Goal: Task Accomplishment & Management: Complete application form

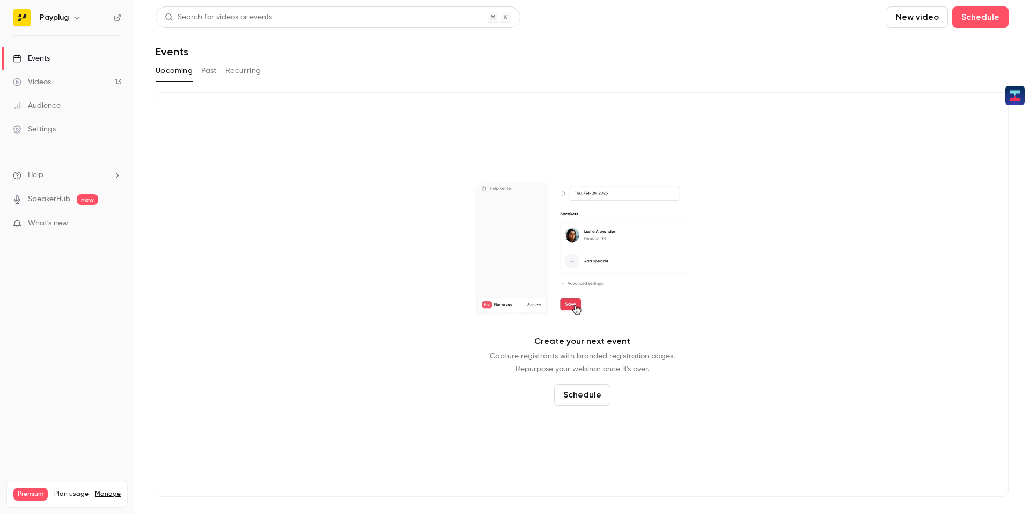
click at [200, 71] on div "Upcoming Past Recurring" at bounding box center [582, 70] width 853 height 17
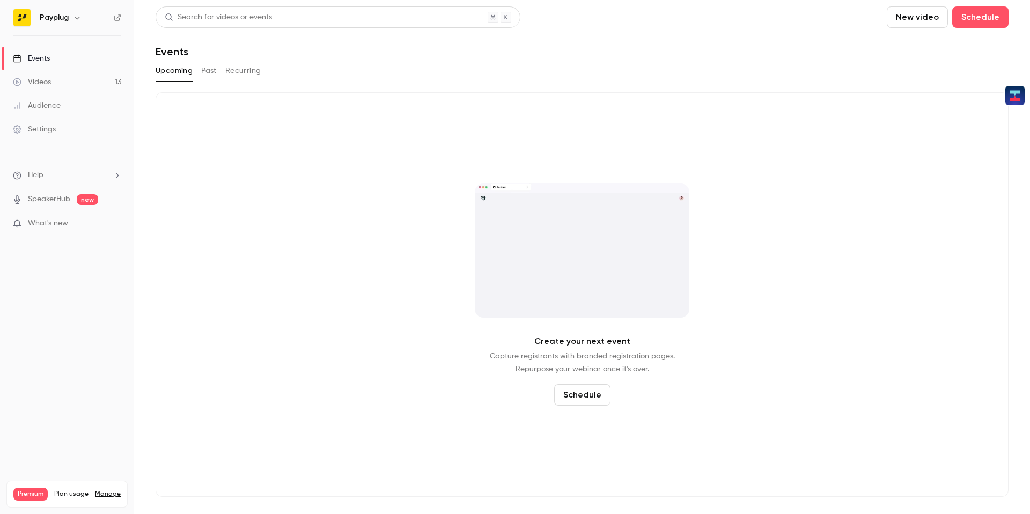
click at [204, 71] on button "Past" at bounding box center [209, 70] width 16 height 17
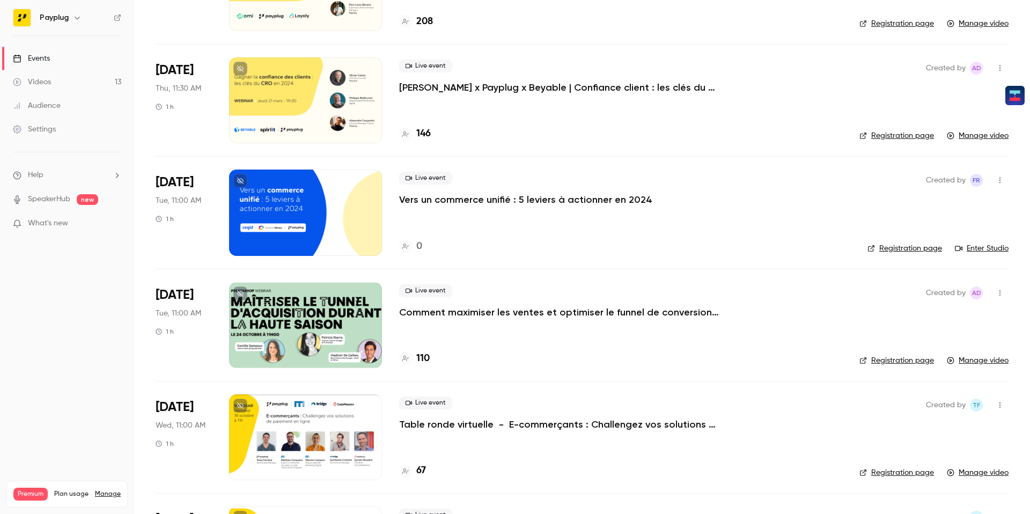
scroll to position [730, 0]
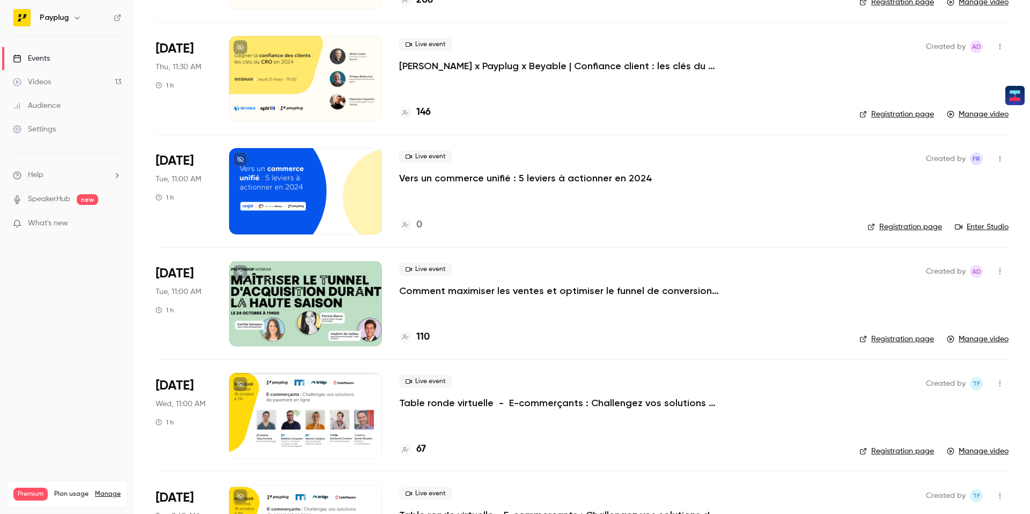
click at [350, 292] on div at bounding box center [305, 304] width 153 height 86
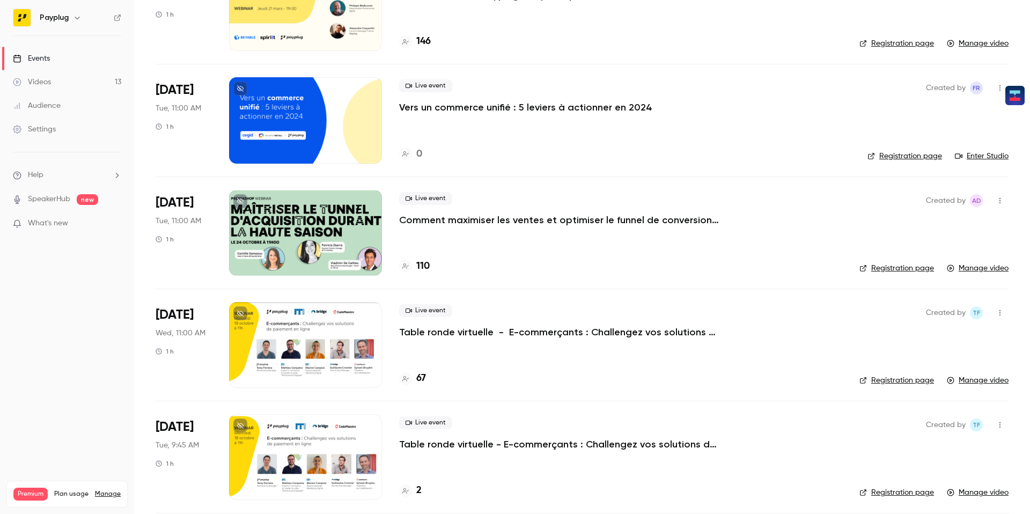
scroll to position [801, 0]
click at [443, 220] on p "Comment maximiser les ventes et optimiser le funnel de conversion pendant la ha…" at bounding box center [560, 219] width 322 height 13
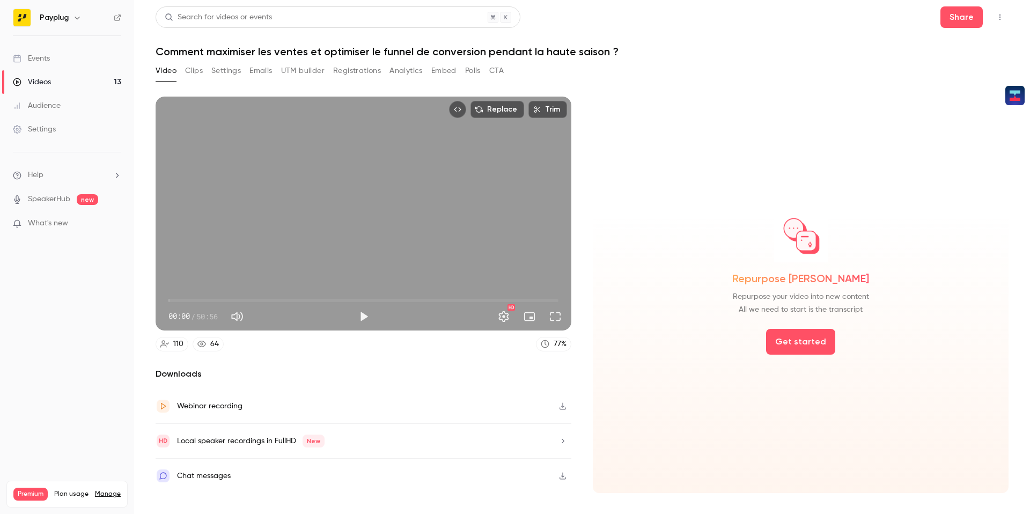
click at [197, 70] on button "Clips" at bounding box center [194, 70] width 18 height 17
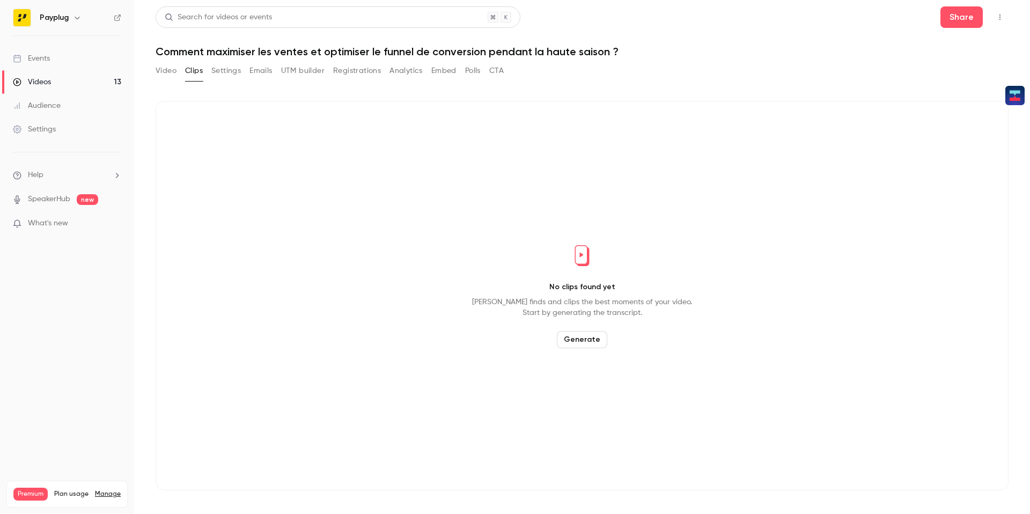
click at [222, 69] on button "Settings" at bounding box center [225, 70] width 29 height 17
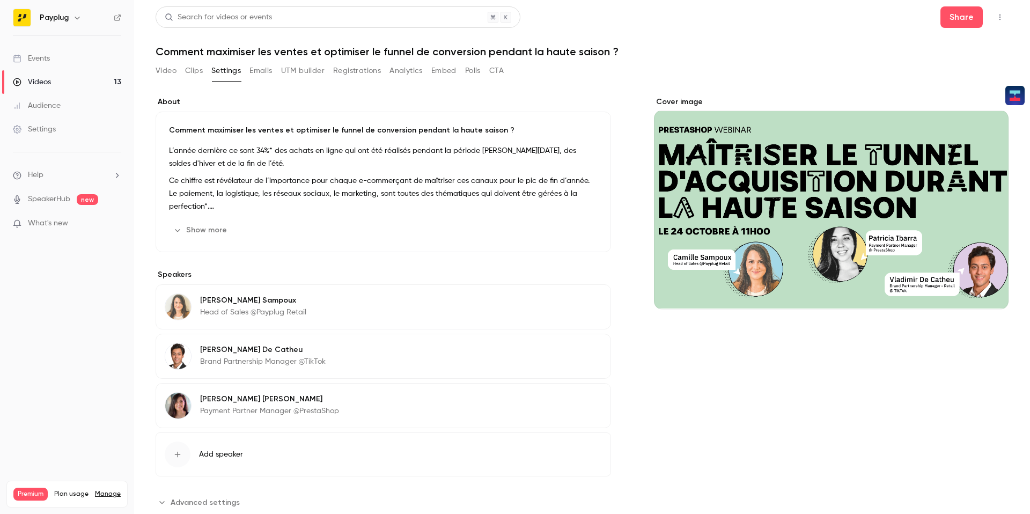
click at [217, 227] on button "Show more" at bounding box center [201, 230] width 64 height 17
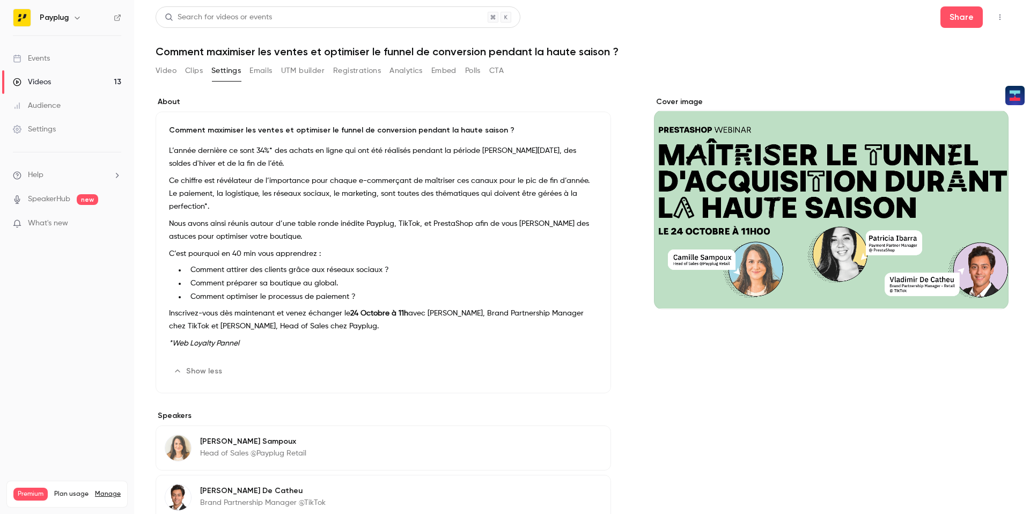
click at [353, 53] on h1 "Comment maximiser les ventes et optimiser le funnel de conversion pendant la ha…" at bounding box center [582, 51] width 853 height 13
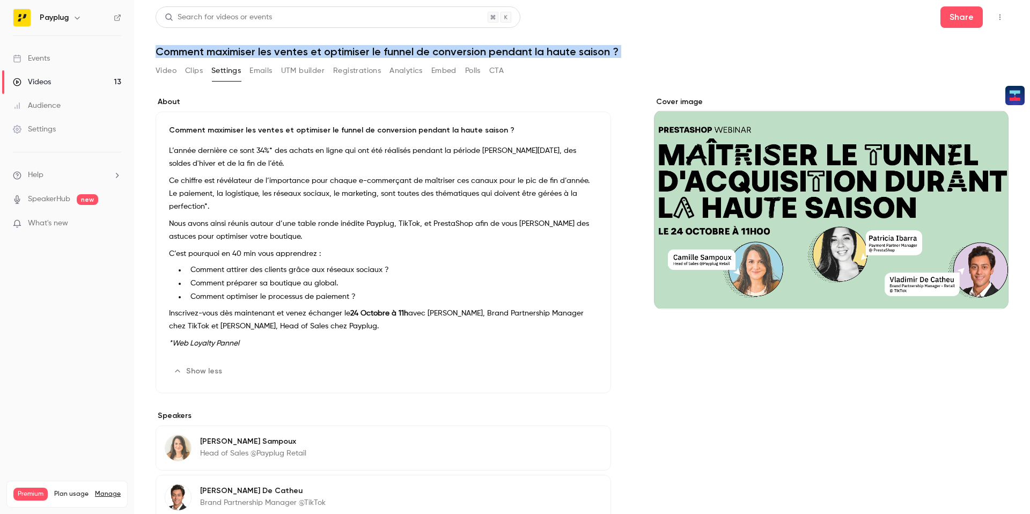
click at [353, 53] on h1 "Comment maximiser les ventes et optimiser le funnel de conversion pendant la ha…" at bounding box center [582, 51] width 853 height 13
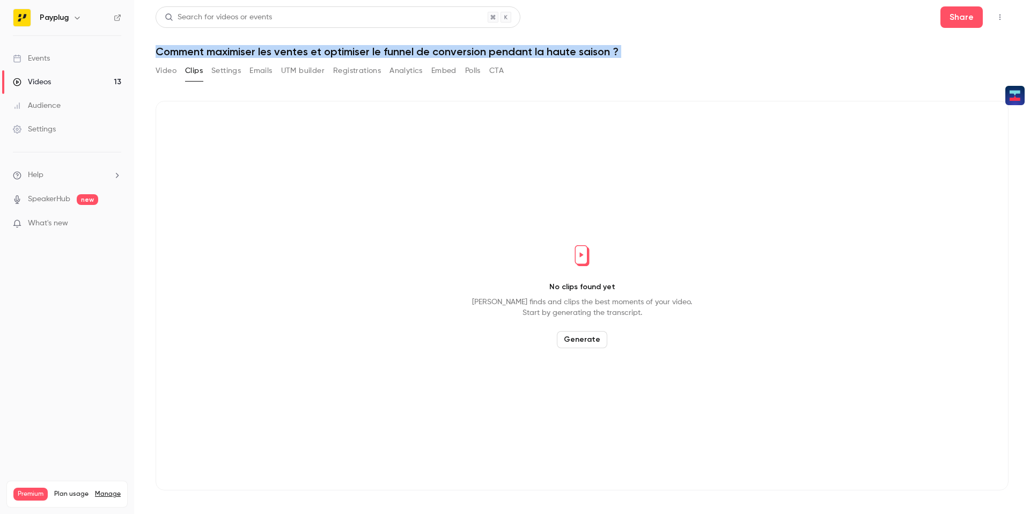
click at [171, 73] on button "Video" at bounding box center [166, 70] width 21 height 17
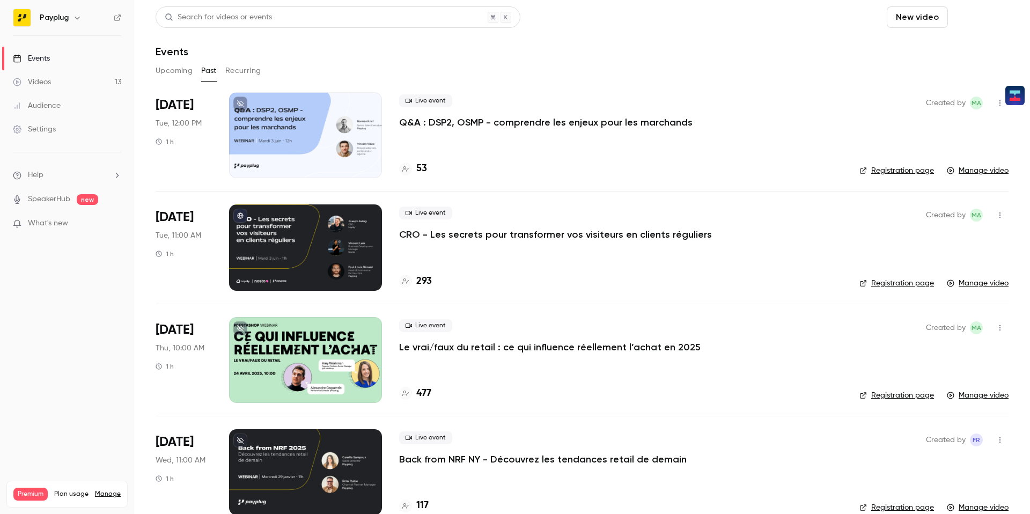
click at [985, 23] on button "Schedule" at bounding box center [980, 16] width 56 height 21
click at [968, 51] on div "One time event" at bounding box center [959, 46] width 82 height 11
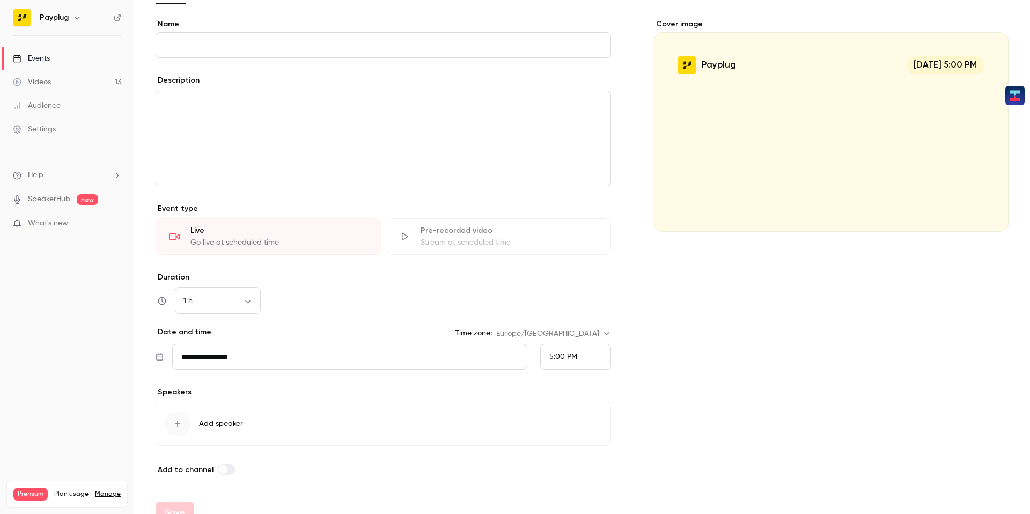
scroll to position [92, 0]
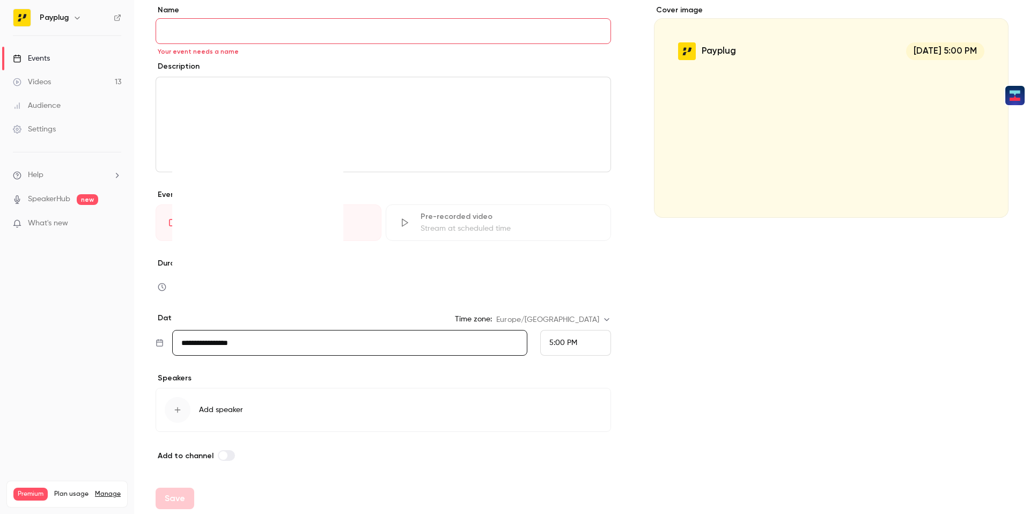
click at [231, 348] on input "**********" at bounding box center [349, 343] width 355 height 26
click at [328, 176] on icon "Move forward to switch to the next month." at bounding box center [327, 174] width 13 height 13
click at [327, 175] on icon "Move forward to switch to the next month." at bounding box center [327, 174] width 13 height 13
click at [189, 173] on icon "Move backward to switch to the previous month." at bounding box center [187, 174] width 13 height 13
click at [252, 250] on div "16" at bounding box center [259, 254] width 17 height 16
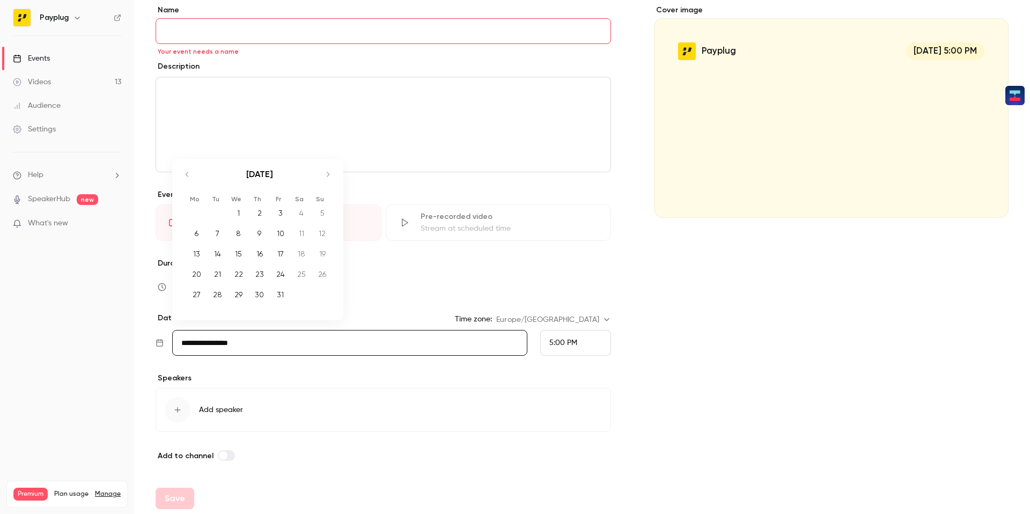
type input "**********"
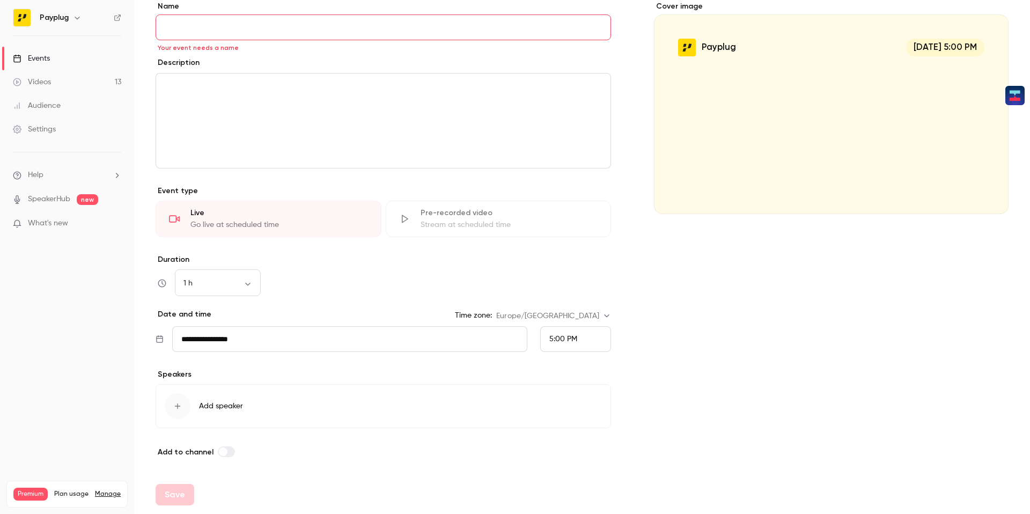
click at [558, 351] on div "5:00 PM" at bounding box center [575, 339] width 71 height 26
click at [573, 167] on span "11:00 AM" at bounding box center [564, 168] width 30 height 8
click at [209, 24] on input "Name" at bounding box center [383, 27] width 455 height 26
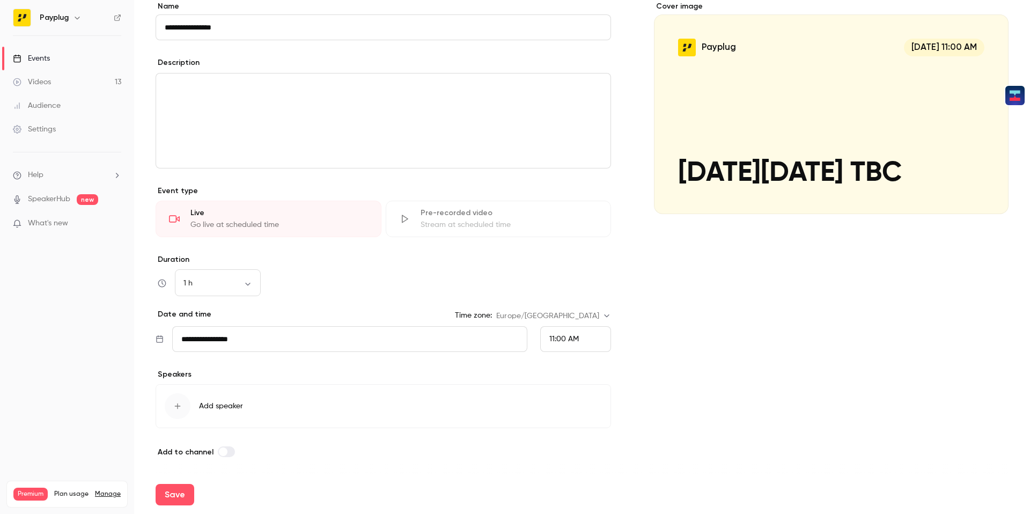
type input "**********"
click at [217, 117] on div "editor" at bounding box center [383, 120] width 454 height 94
click at [330, 308] on div "**********" at bounding box center [383, 303] width 455 height 98
click at [169, 409] on div "button" at bounding box center [178, 406] width 26 height 26
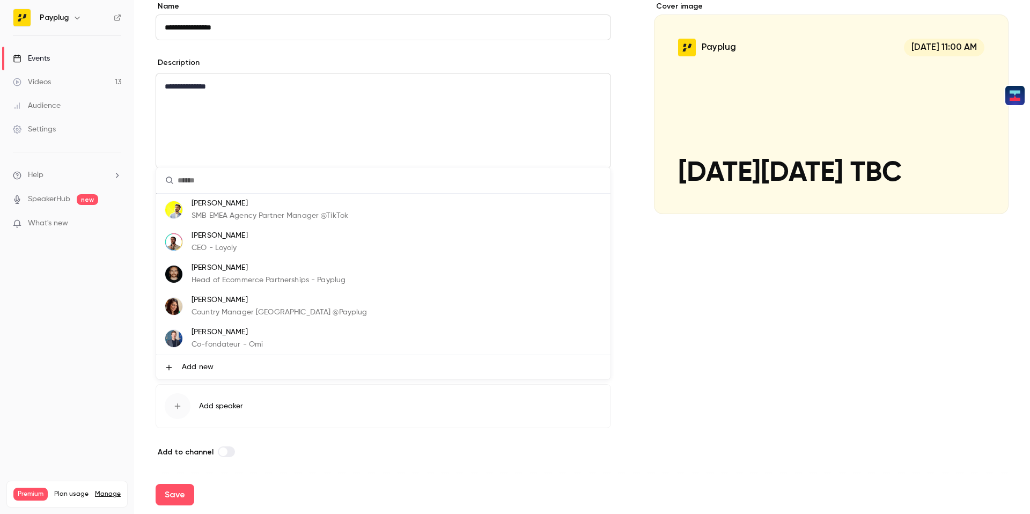
click at [248, 279] on p "Head of Ecommerce Partnerships - Payplug" at bounding box center [268, 280] width 154 height 11
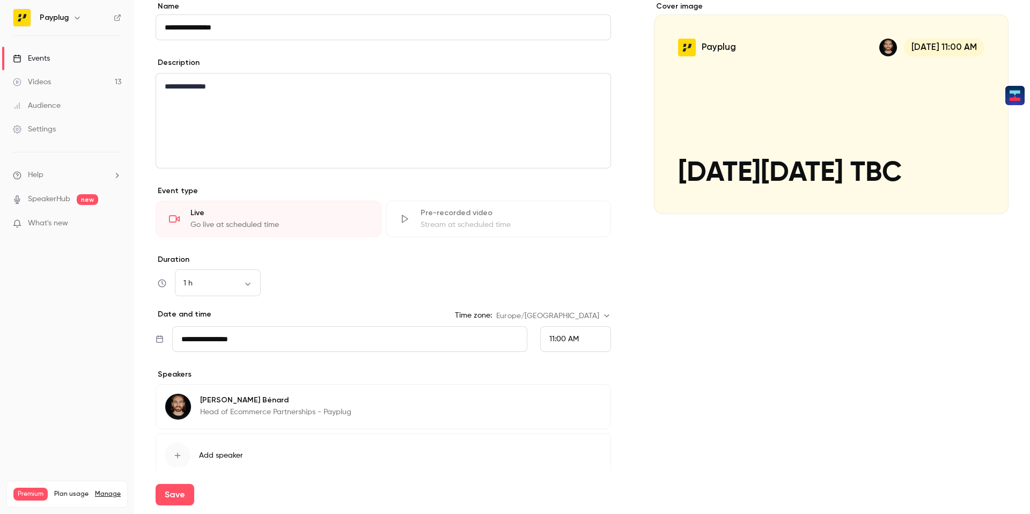
click at [177, 451] on icon "button" at bounding box center [177, 455] width 9 height 9
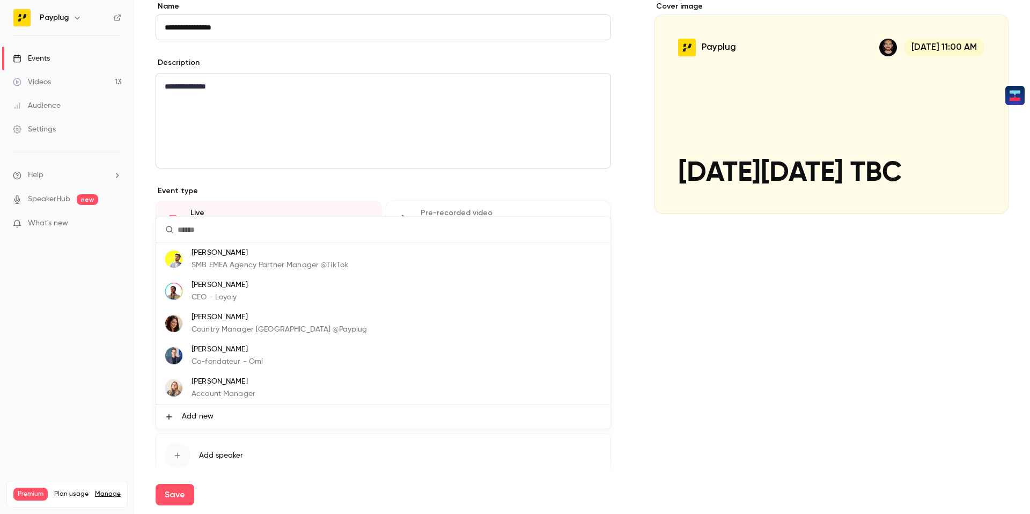
click at [208, 413] on span "Add new" at bounding box center [198, 416] width 32 height 11
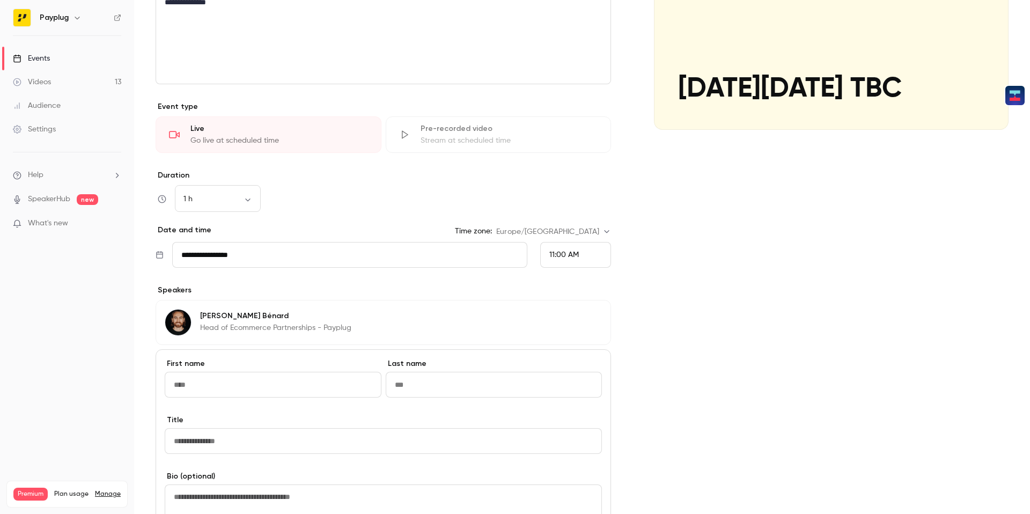
scroll to position [249, 0]
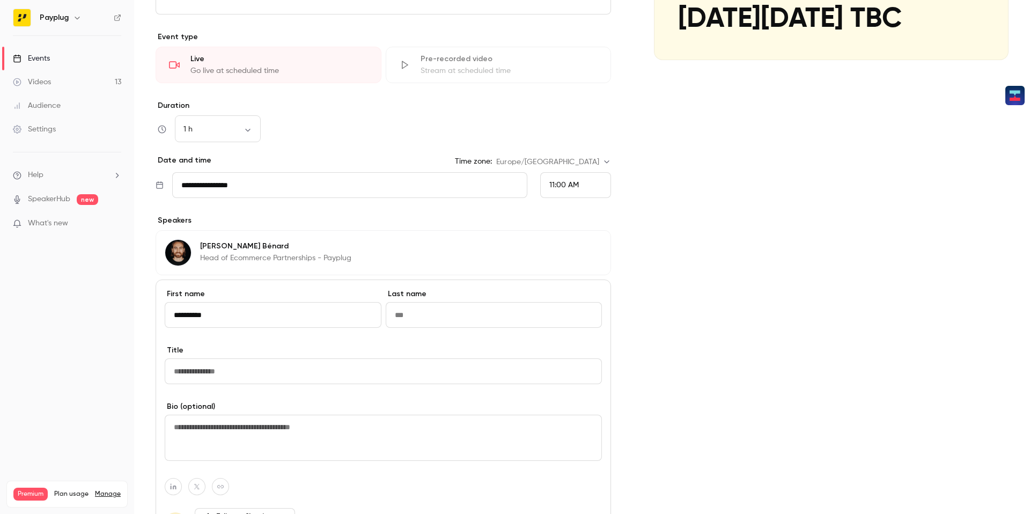
type input "*********"
click at [448, 307] on input "Last name" at bounding box center [494, 315] width 217 height 26
type input "*****"
click at [287, 368] on input "Title" at bounding box center [383, 371] width 437 height 26
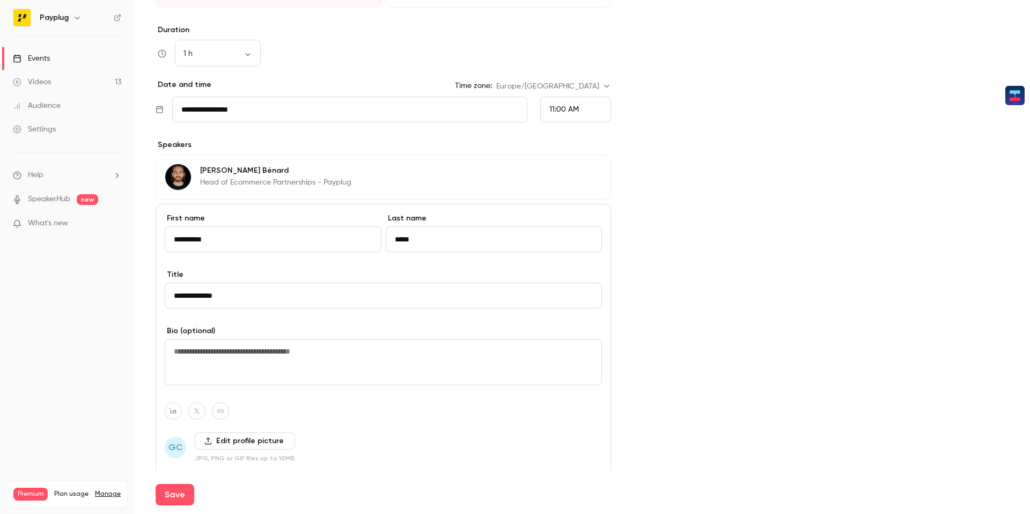
scroll to position [332, 0]
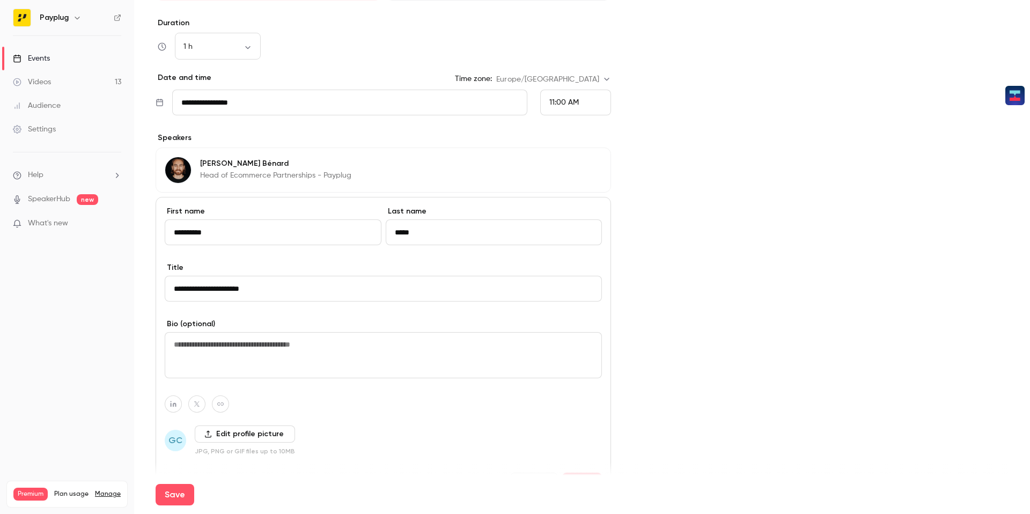
type input "**********"
click at [297, 378] on textarea at bounding box center [383, 355] width 437 height 46
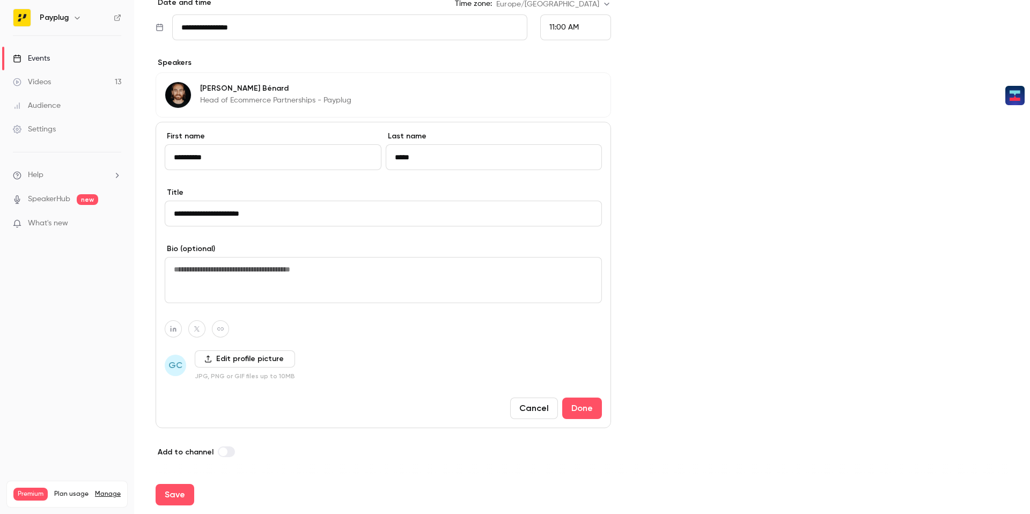
scroll to position [404, 0]
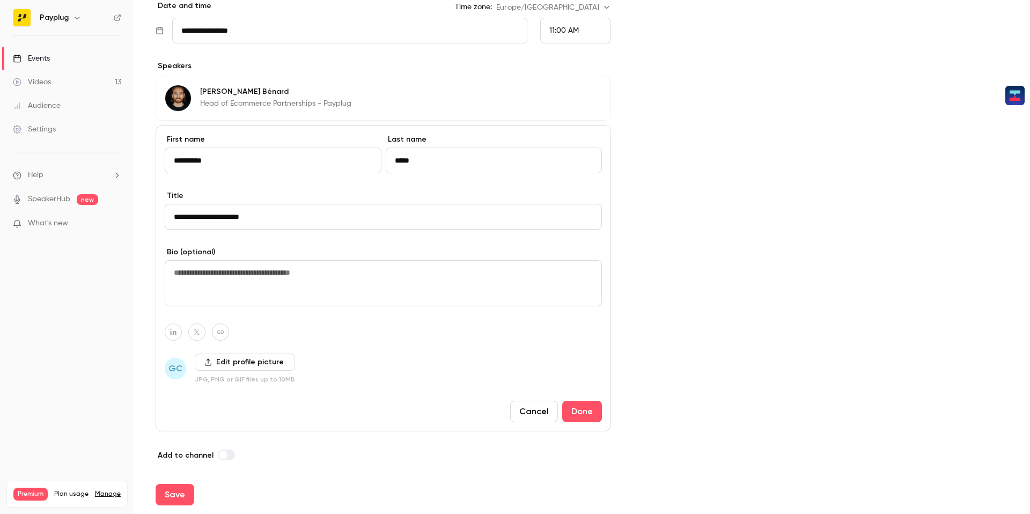
click at [218, 363] on label "Edit profile picture" at bounding box center [245, 361] width 100 height 17
click at [0, 0] on input "Edit profile picture" at bounding box center [0, 0] width 0 height 0
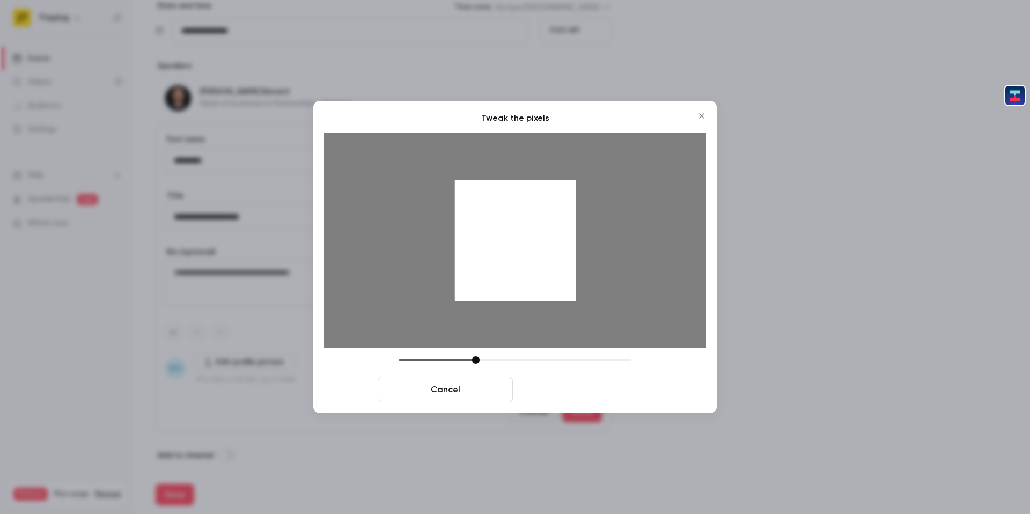
click at [548, 392] on button "Crop and save" at bounding box center [584, 390] width 135 height 26
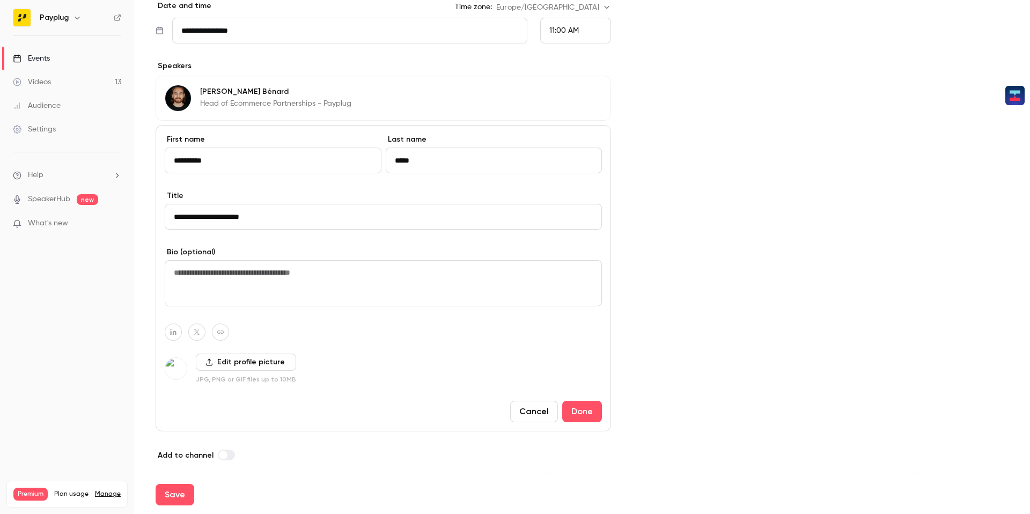
click at [239, 361] on label "Edit profile picture" at bounding box center [246, 361] width 100 height 17
click at [0, 0] on input "Edit profile picture" at bounding box center [0, 0] width 0 height 0
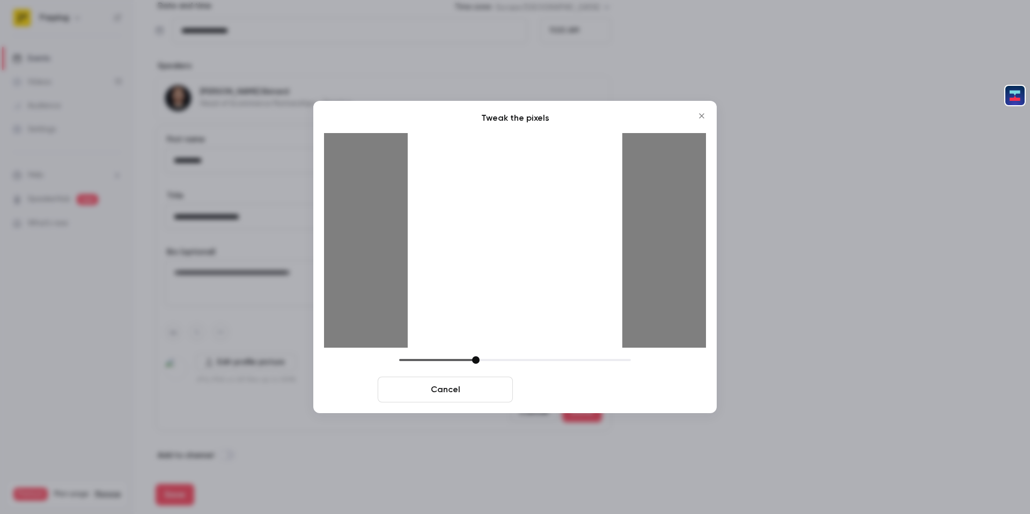
click at [583, 387] on button "Crop and save" at bounding box center [584, 390] width 135 height 26
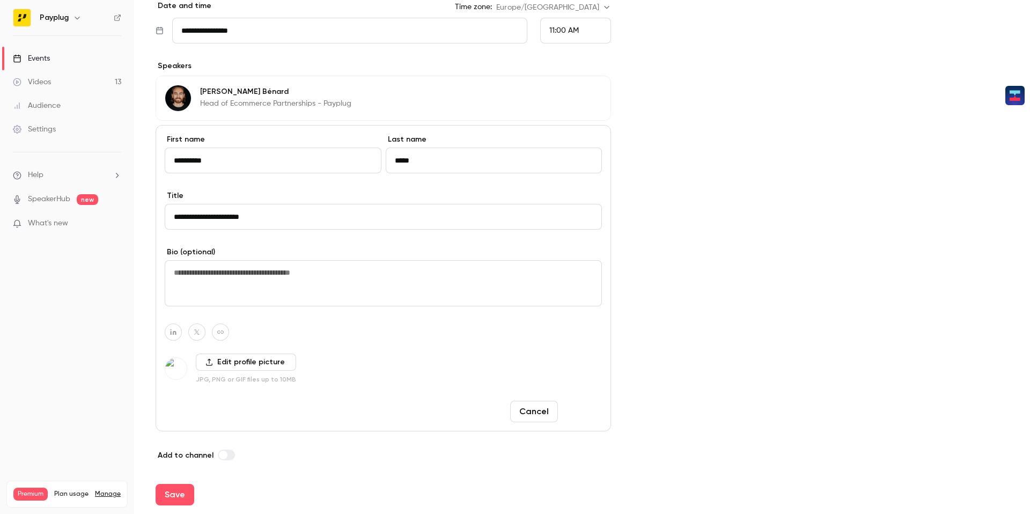
click at [579, 411] on button "Done" at bounding box center [582, 411] width 40 height 21
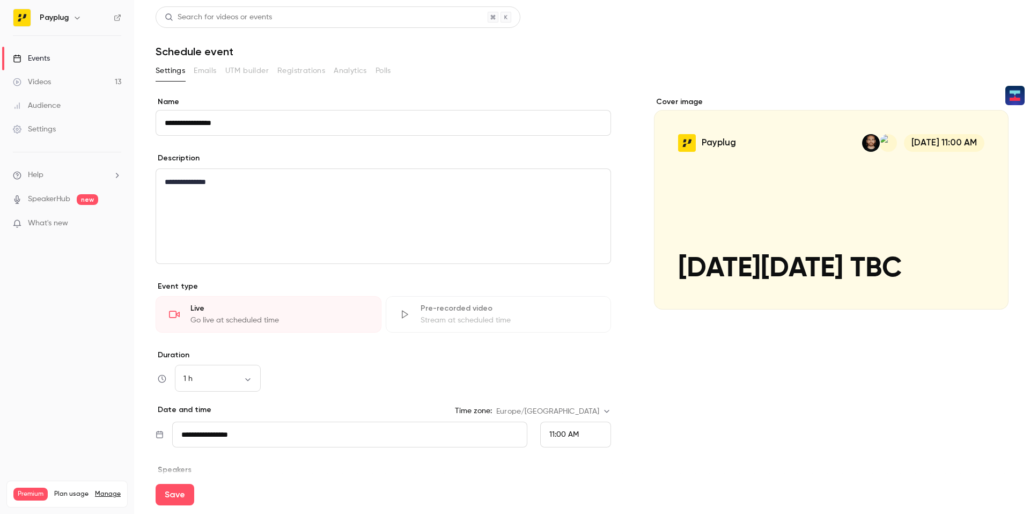
scroll to position [194, 0]
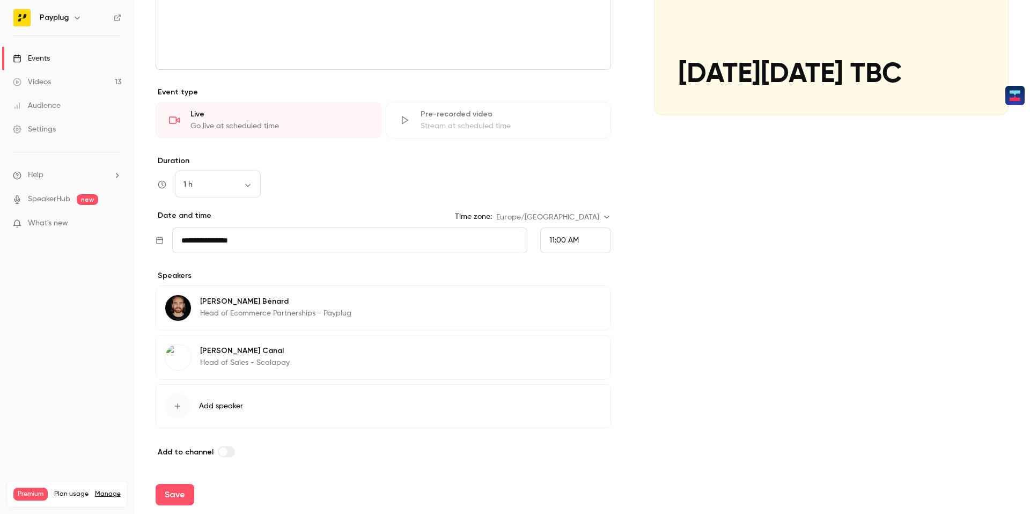
click at [177, 494] on button "Save" at bounding box center [175, 494] width 39 height 21
type input "**********"
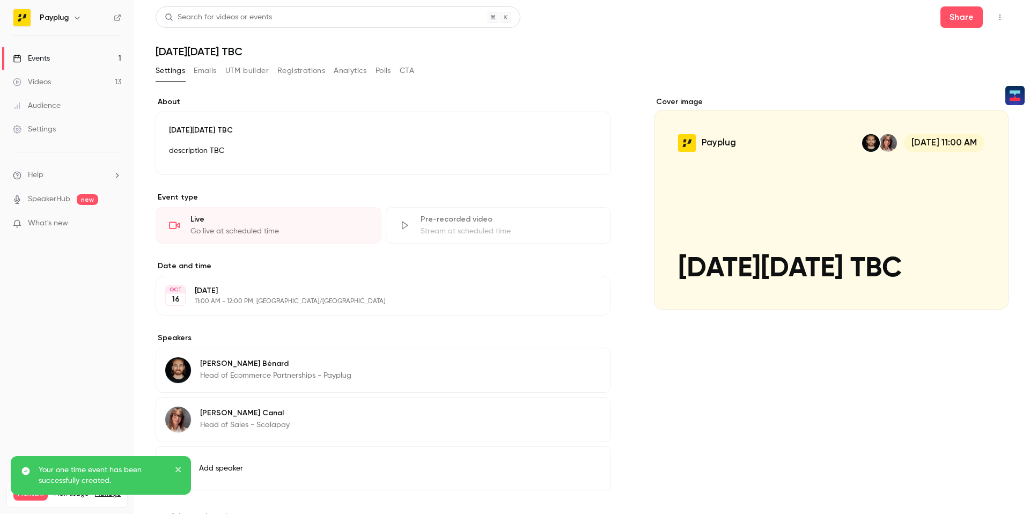
click at [215, 72] on button "Emails" at bounding box center [205, 70] width 23 height 17
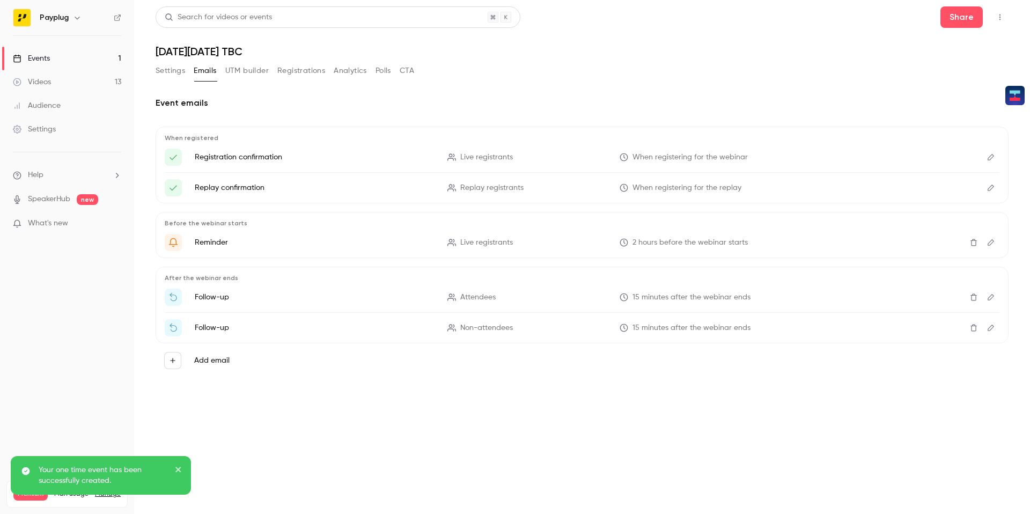
click at [238, 62] on button "UTM builder" at bounding box center [246, 70] width 43 height 17
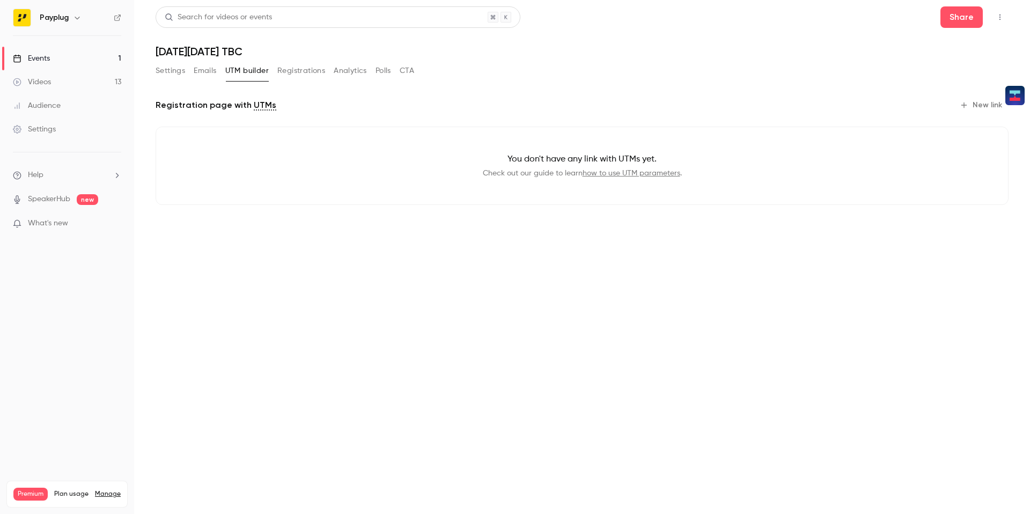
click at [297, 68] on button "Registrations" at bounding box center [301, 70] width 48 height 17
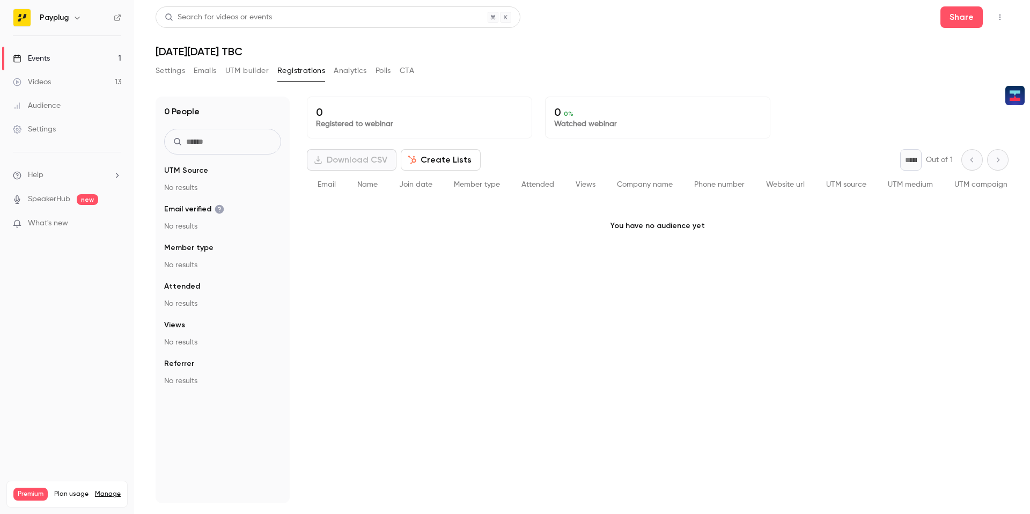
click at [346, 72] on button "Analytics" at bounding box center [350, 70] width 33 height 17
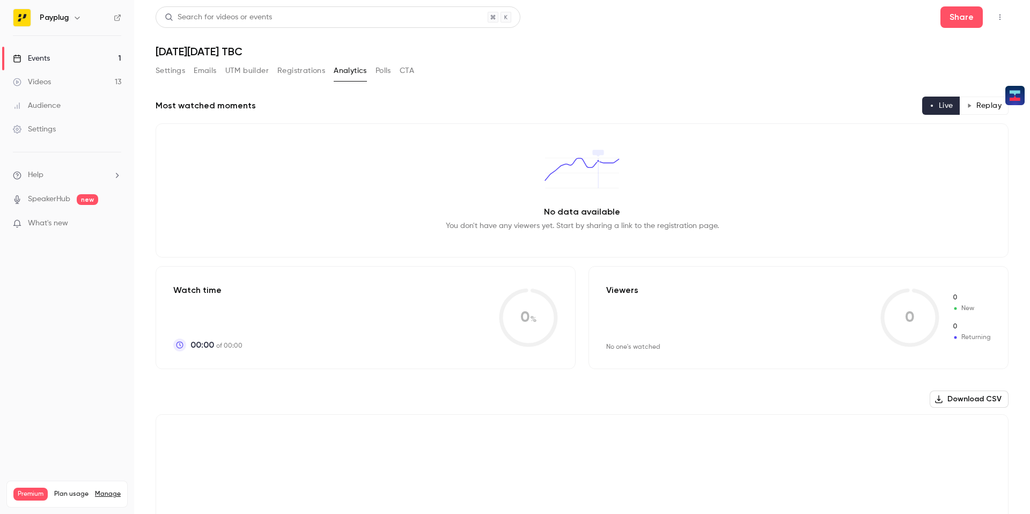
click at [316, 72] on button "Registrations" at bounding box center [301, 70] width 48 height 17
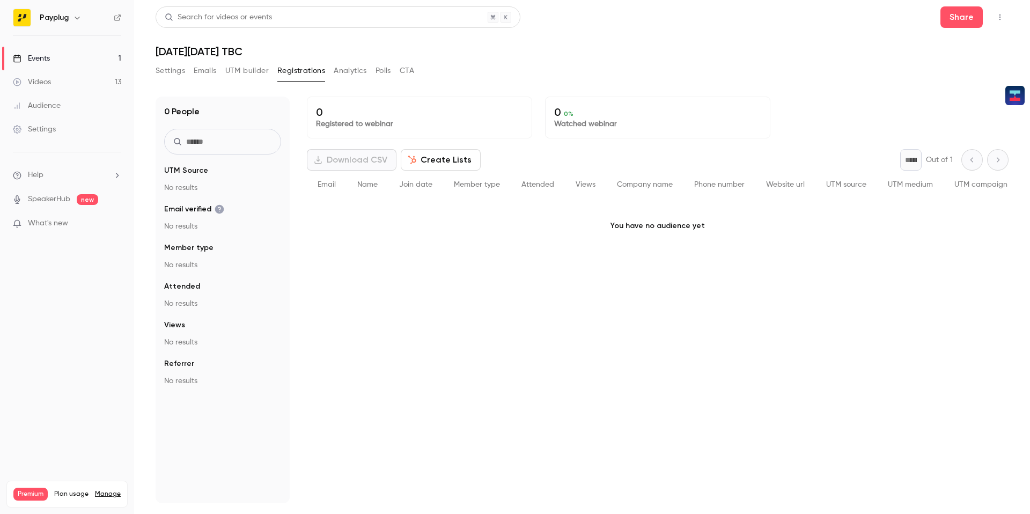
click at [381, 74] on button "Polls" at bounding box center [383, 70] width 16 height 17
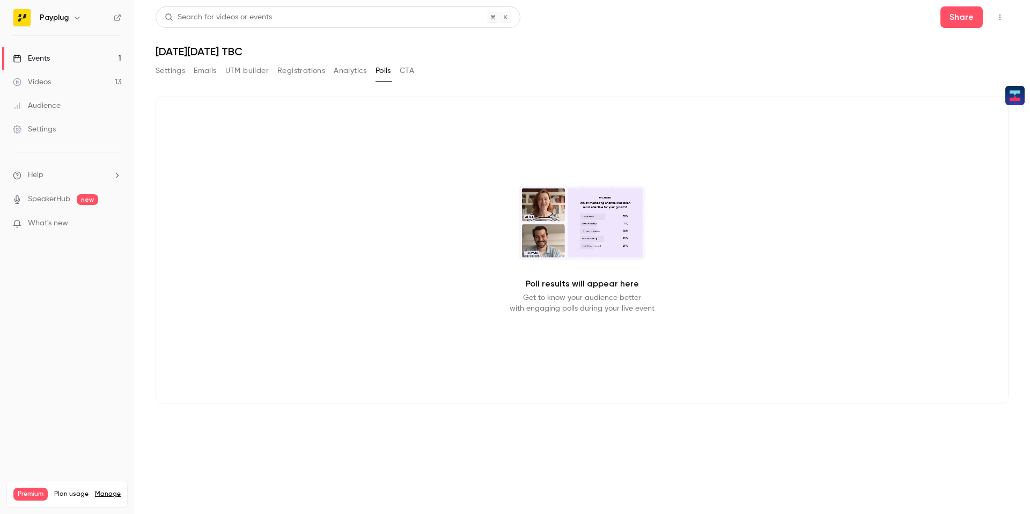
click at [422, 73] on div "Settings Emails UTM builder Registrations Analytics Polls CTA" at bounding box center [582, 72] width 853 height 21
click at [260, 78] on button "UTM builder" at bounding box center [246, 70] width 43 height 17
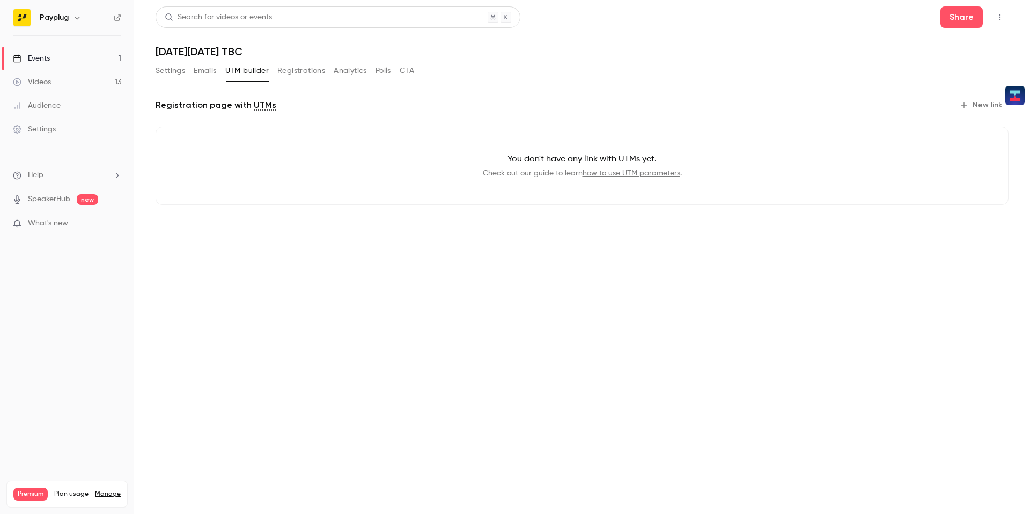
click at [983, 105] on button "New link" at bounding box center [981, 105] width 53 height 17
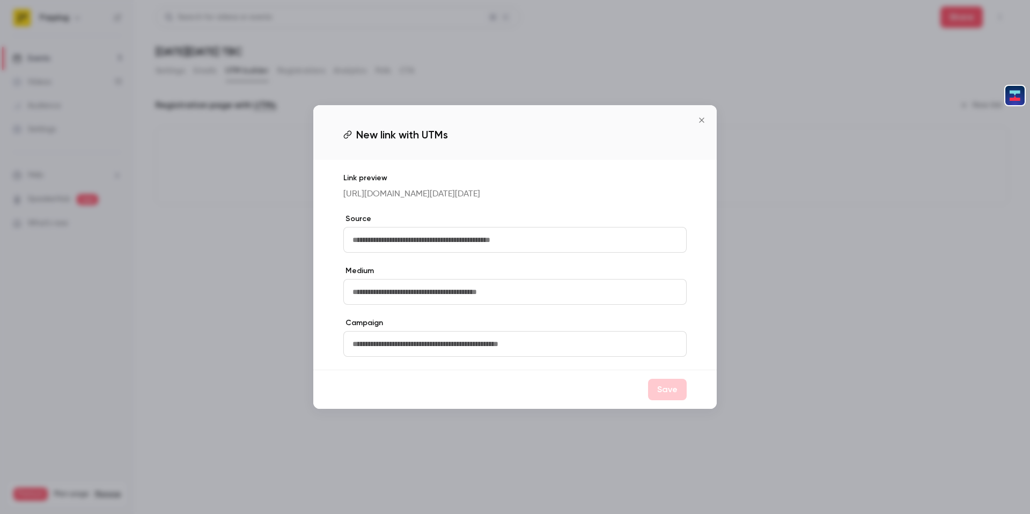
click at [423, 248] on input "text" at bounding box center [514, 240] width 343 height 26
type input "*******"
click at [662, 384] on button "Save" at bounding box center [667, 389] width 39 height 21
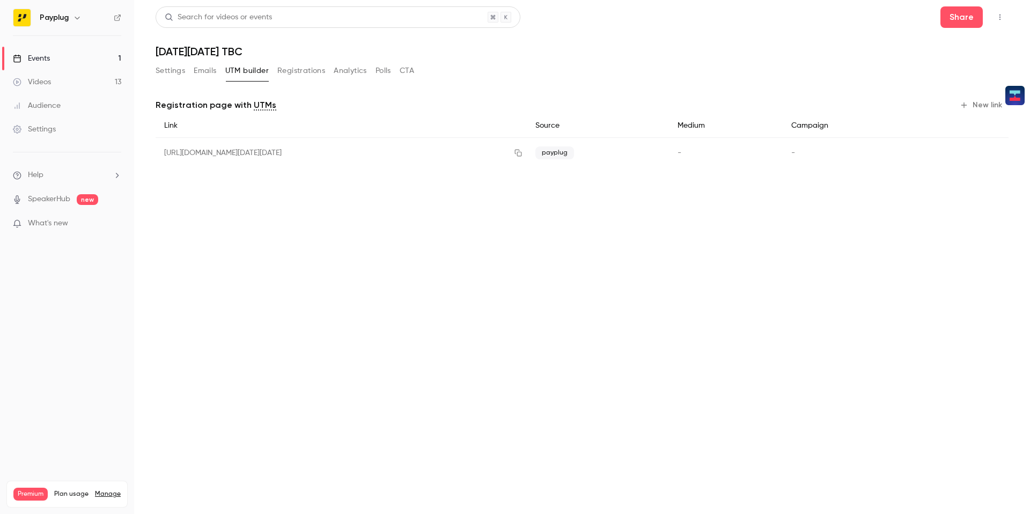
click at [966, 106] on icon "button" at bounding box center [963, 105] width 9 height 9
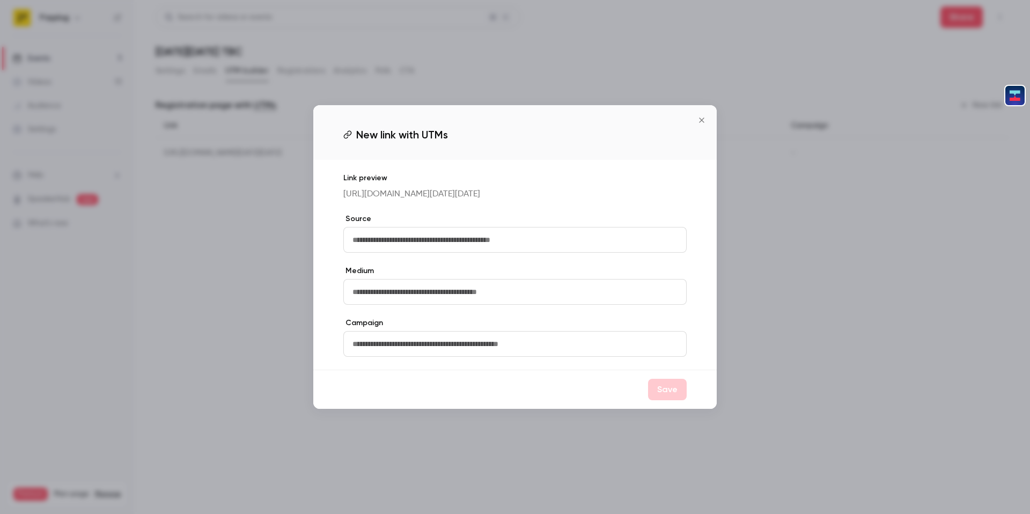
click at [537, 247] on input "text" at bounding box center [514, 240] width 343 height 26
type input "********"
click at [663, 400] on button "Save" at bounding box center [667, 389] width 39 height 21
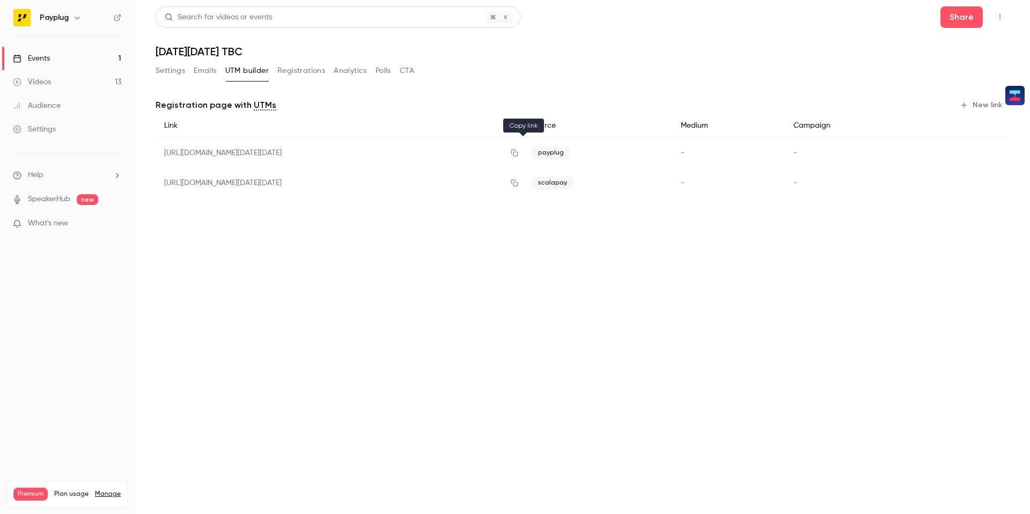
click at [520, 162] on div at bounding box center [514, 153] width 17 height 30
click at [519, 150] on icon "button" at bounding box center [514, 153] width 9 height 8
click at [519, 183] on icon "button" at bounding box center [514, 183] width 9 height 8
click at [961, 19] on button "Share" at bounding box center [961, 16] width 42 height 21
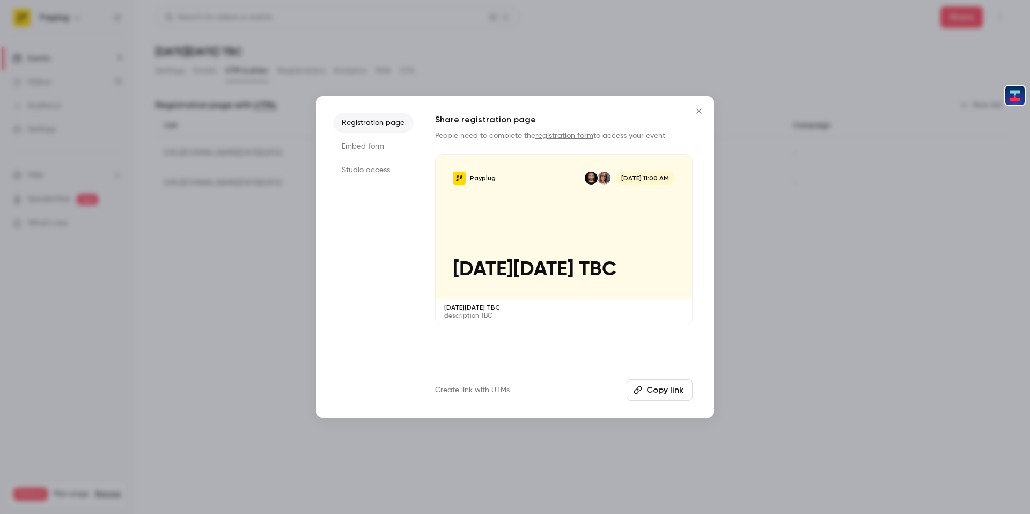
click at [637, 390] on icon "button" at bounding box center [637, 390] width 9 height 9
click at [526, 54] on div at bounding box center [515, 257] width 1030 height 514
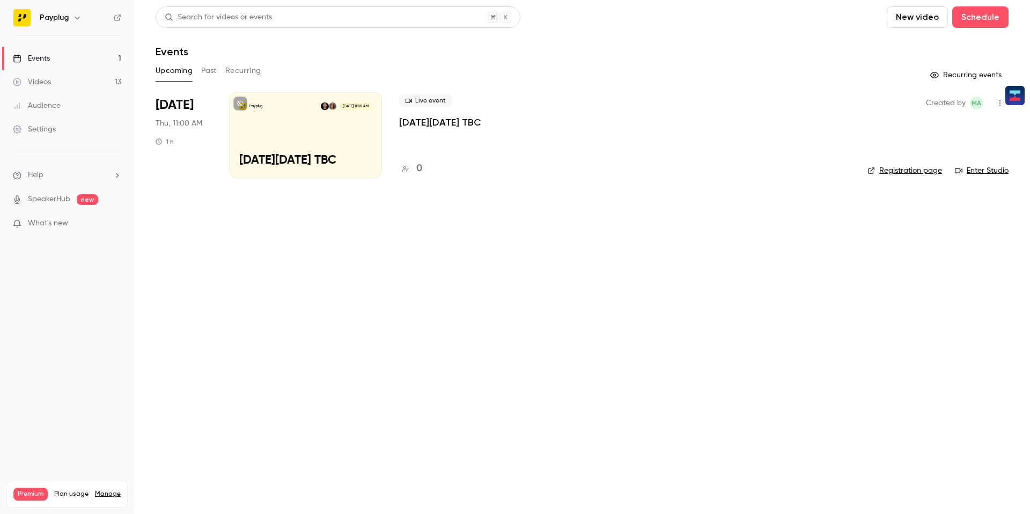
click at [217, 73] on button "Past" at bounding box center [209, 70] width 16 height 17
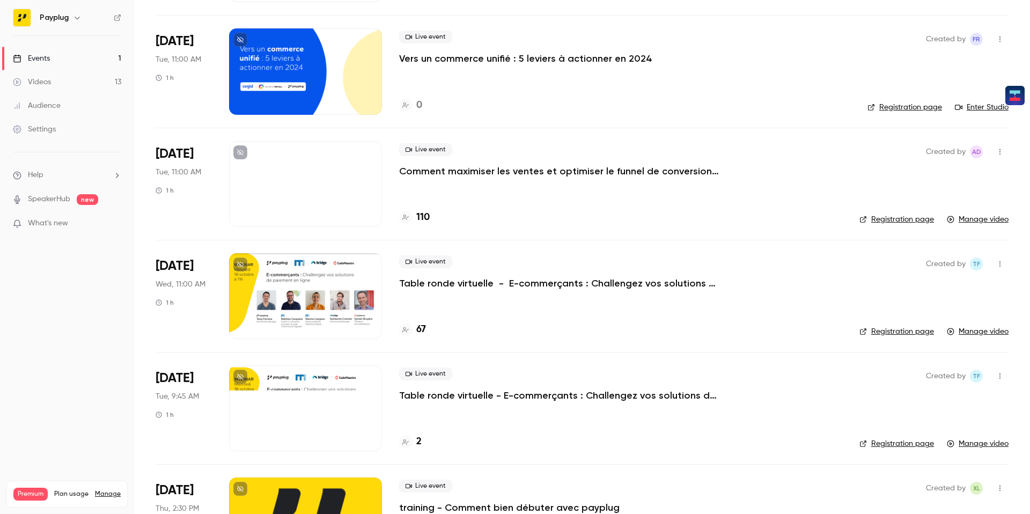
scroll to position [854, 0]
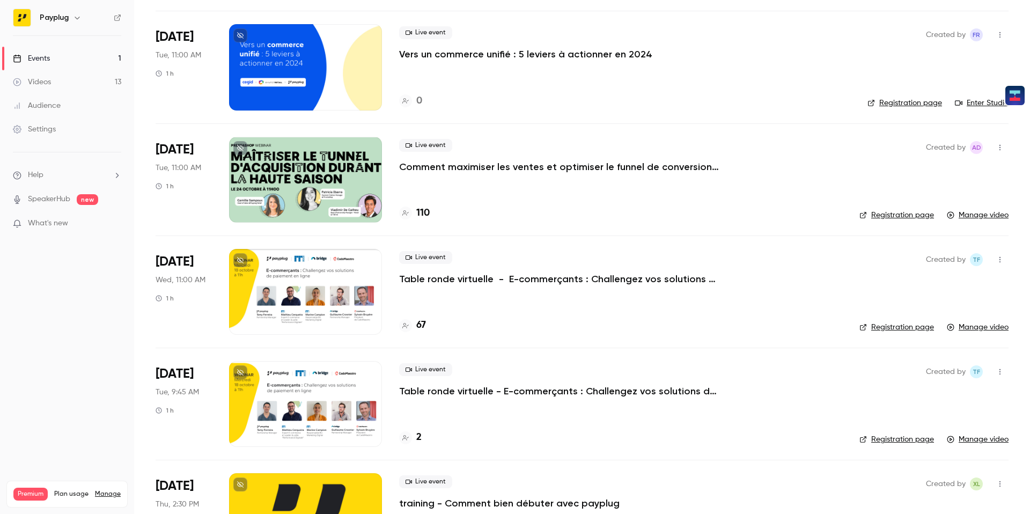
click at [297, 208] on div at bounding box center [305, 180] width 153 height 86
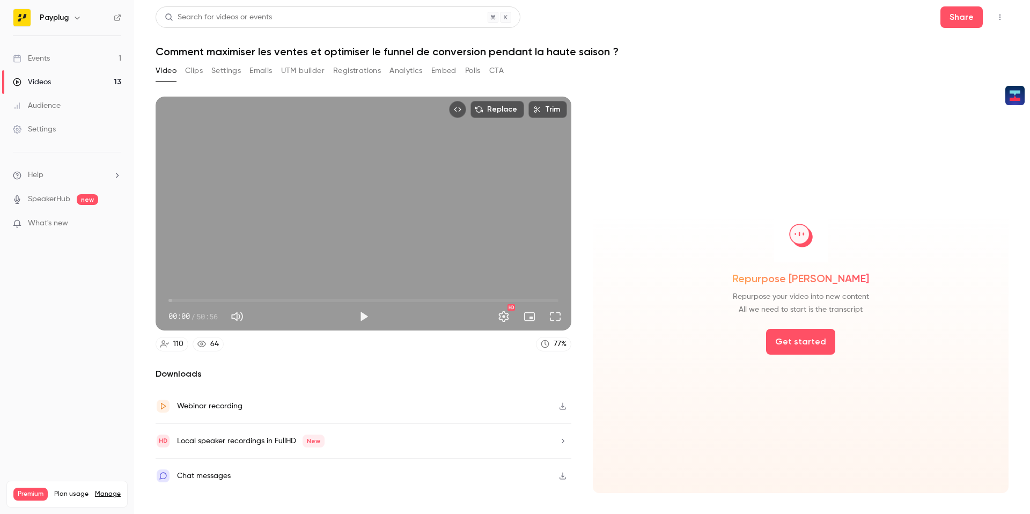
click at [197, 72] on button "Clips" at bounding box center [194, 70] width 18 height 17
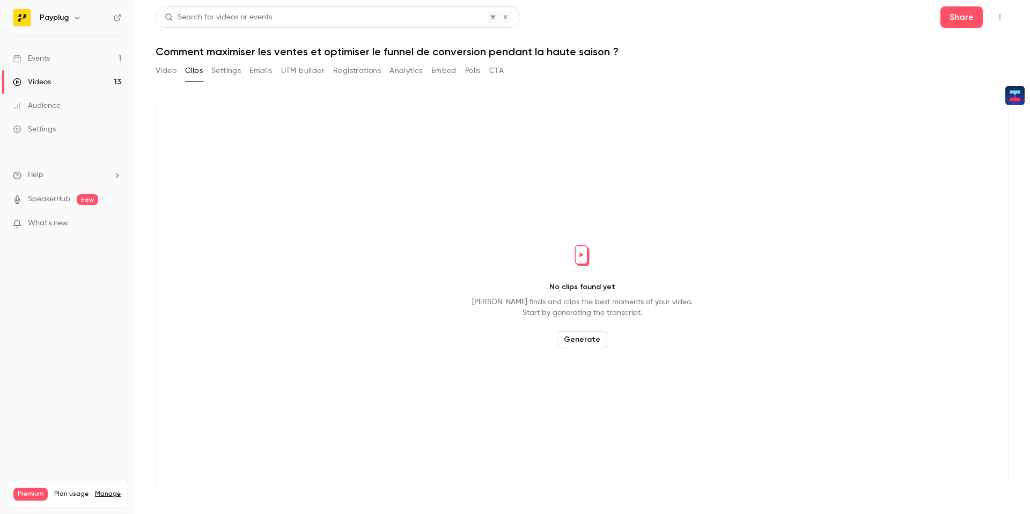
click at [265, 72] on button "Emails" at bounding box center [260, 70] width 23 height 17
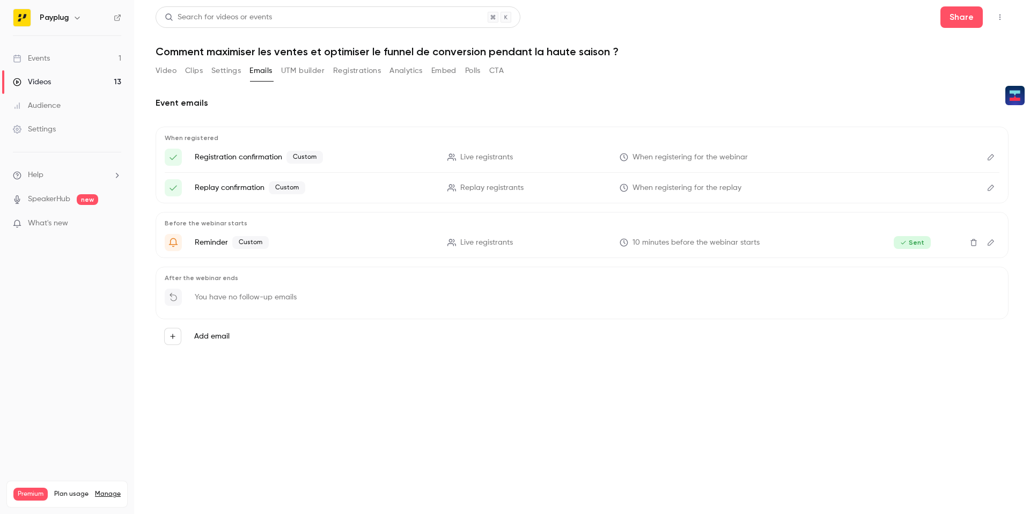
click at [994, 162] on button "Edit" at bounding box center [990, 157] width 17 height 17
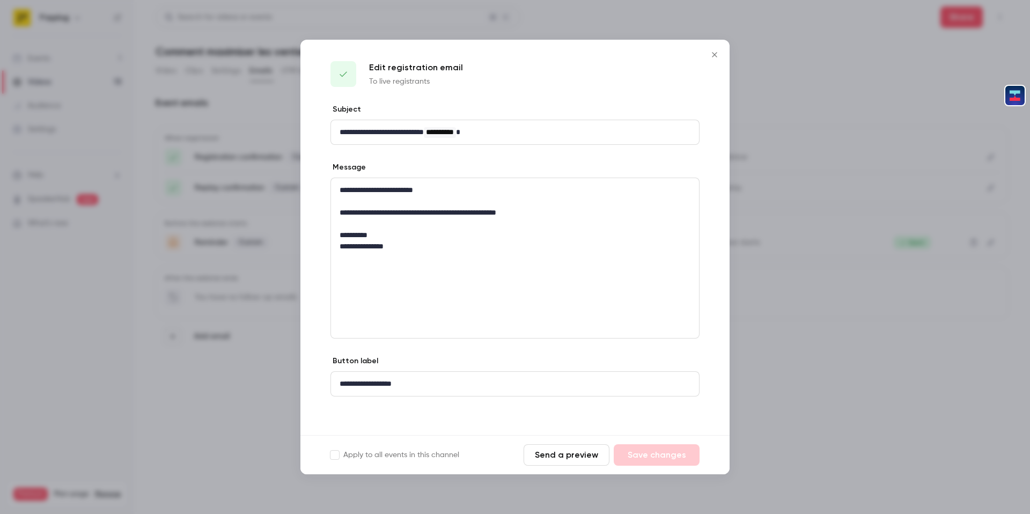
click at [778, 83] on div at bounding box center [515, 257] width 1030 height 514
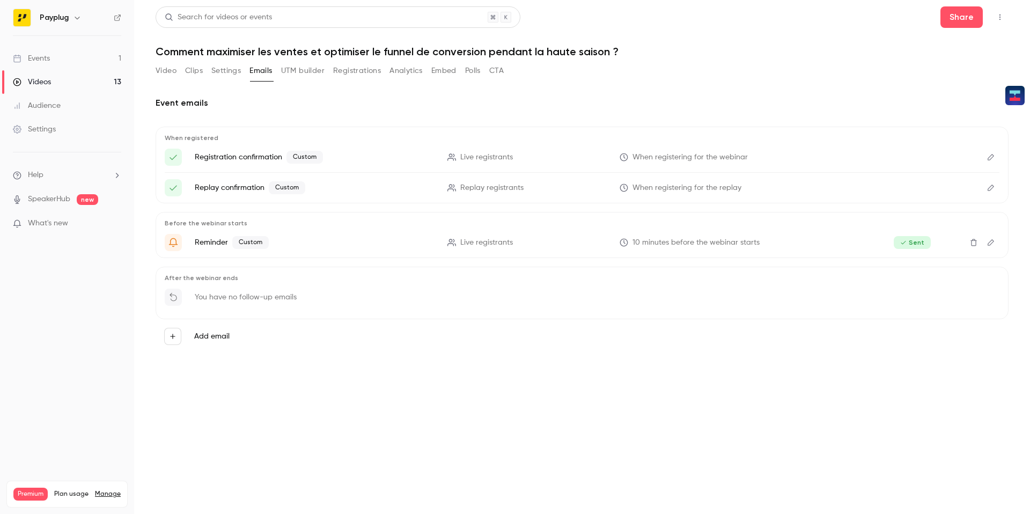
click at [217, 70] on button "Settings" at bounding box center [225, 70] width 29 height 17
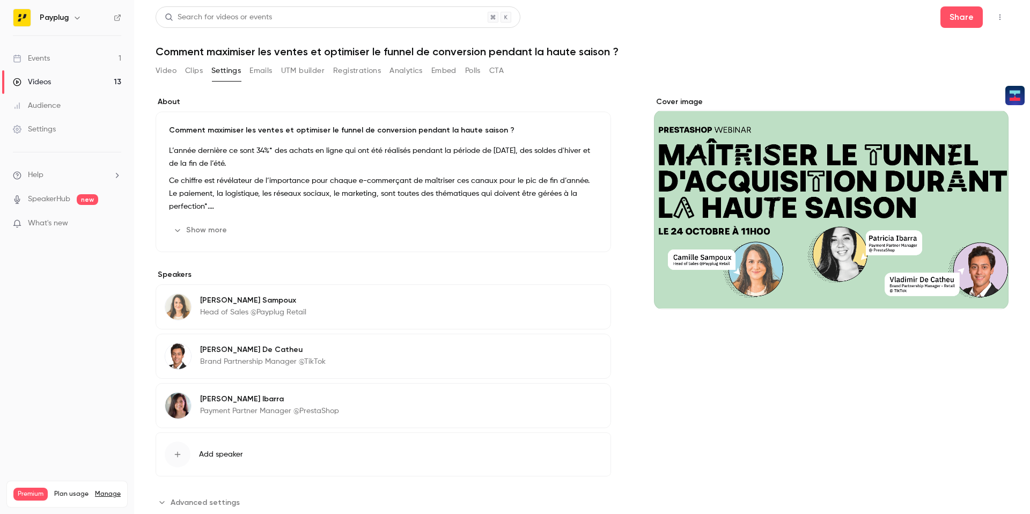
click at [219, 223] on button "Show more" at bounding box center [201, 230] width 64 height 17
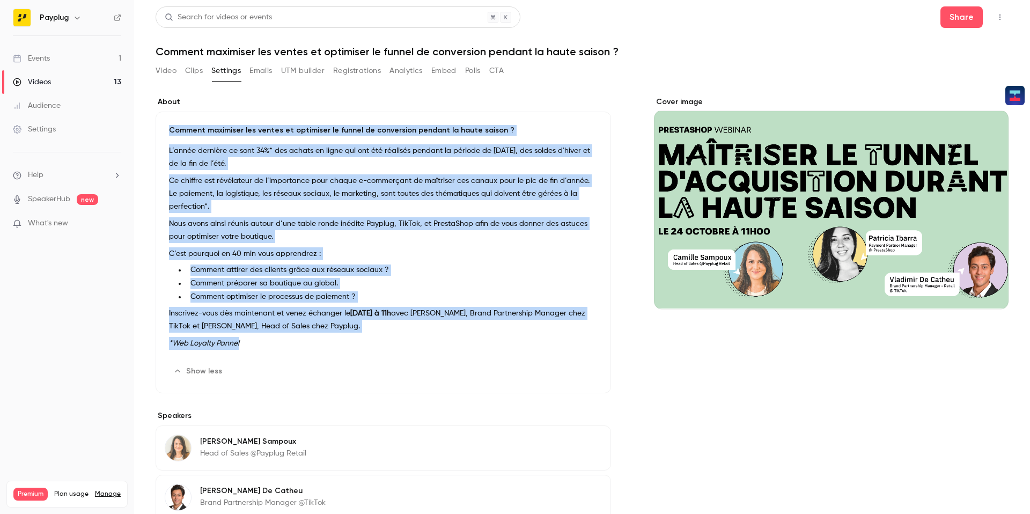
drag, startPoint x: 270, startPoint y: 344, endPoint x: 168, endPoint y: 129, distance: 238.0
click at [168, 127] on div "Comment maximiser les ventes et optimiser le funnel de conversion pendant la ha…" at bounding box center [383, 253] width 455 height 282
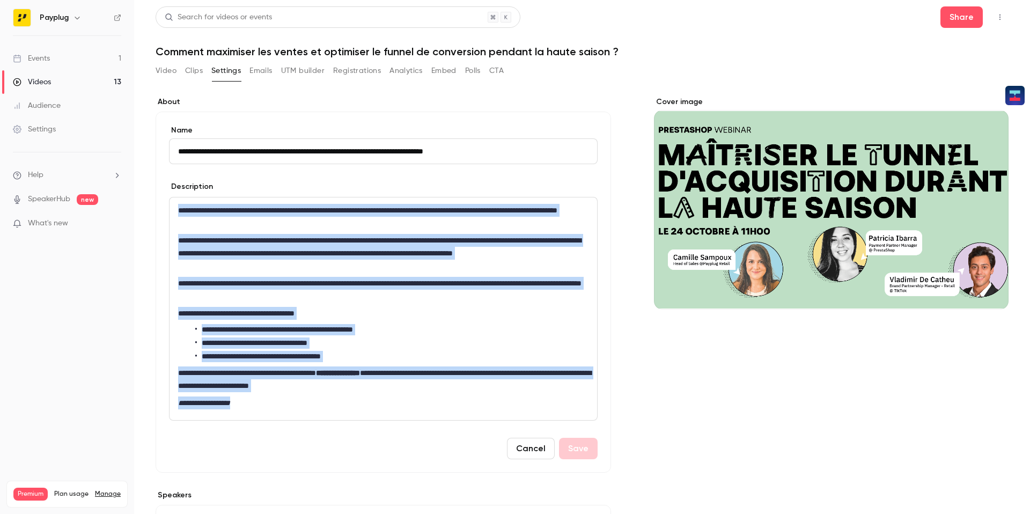
drag, startPoint x: 274, startPoint y: 401, endPoint x: 178, endPoint y: 212, distance: 212.0
click at [178, 212] on div "**********" at bounding box center [382, 308] width 427 height 223
copy div "**********"
